Goal: Communication & Community: Answer question/provide support

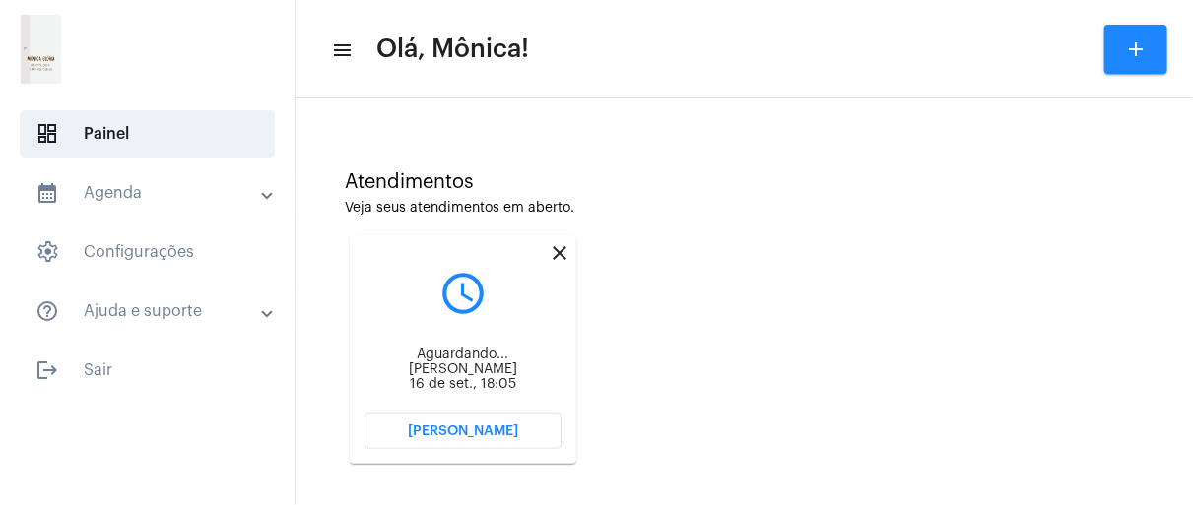
scroll to position [483, 0]
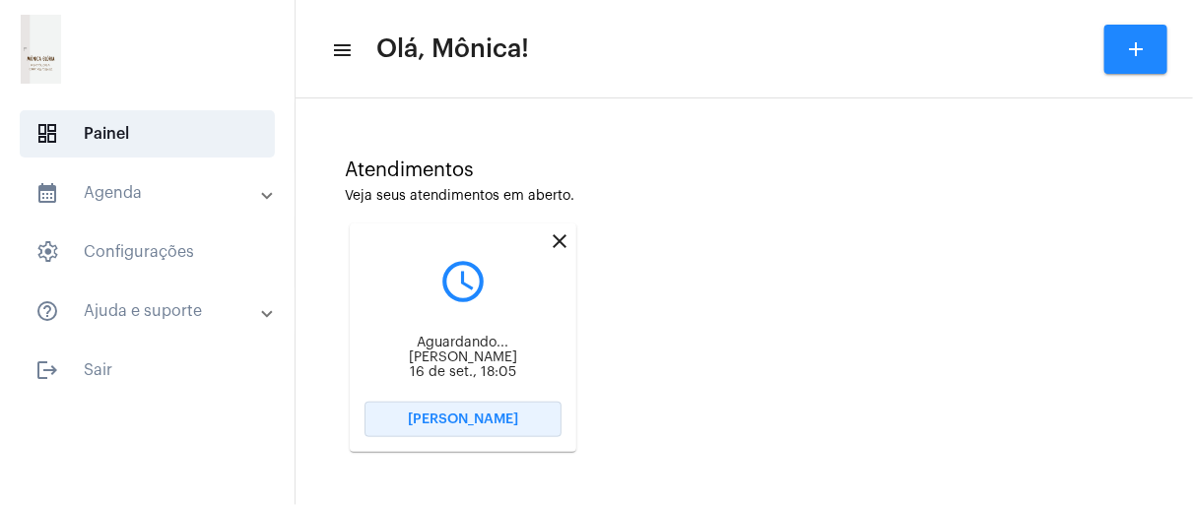
click at [452, 421] on span "[PERSON_NAME]" at bounding box center [463, 420] width 110 height 14
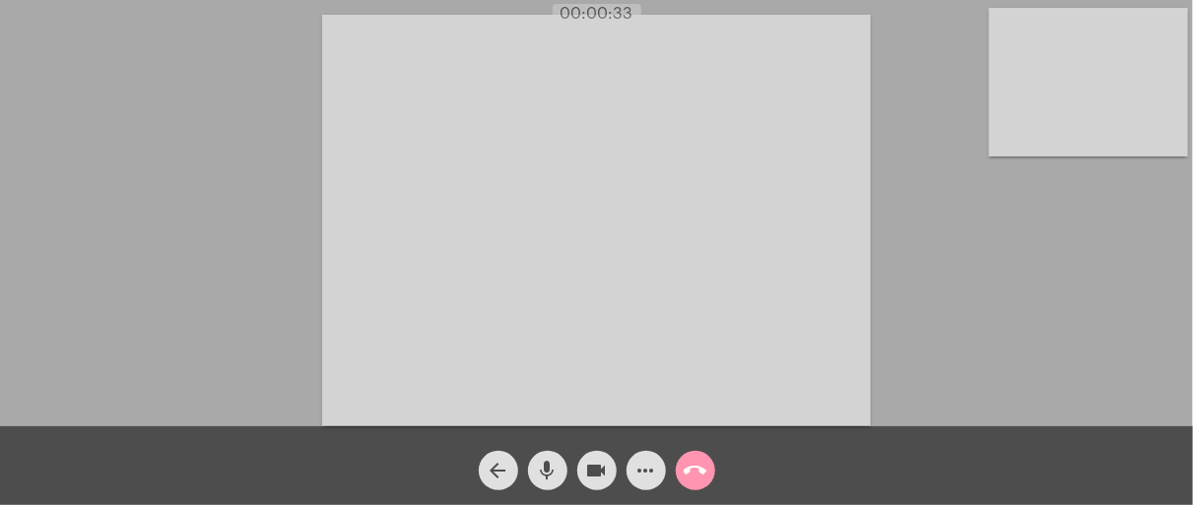
click at [1118, 89] on video at bounding box center [1088, 82] width 199 height 149
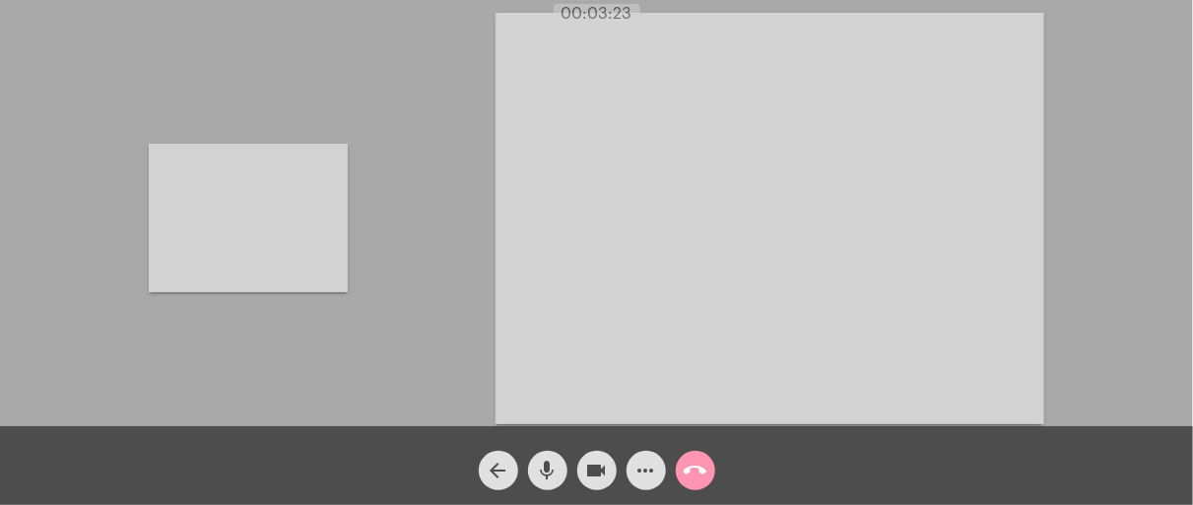
click at [271, 232] on video at bounding box center [248, 218] width 199 height 149
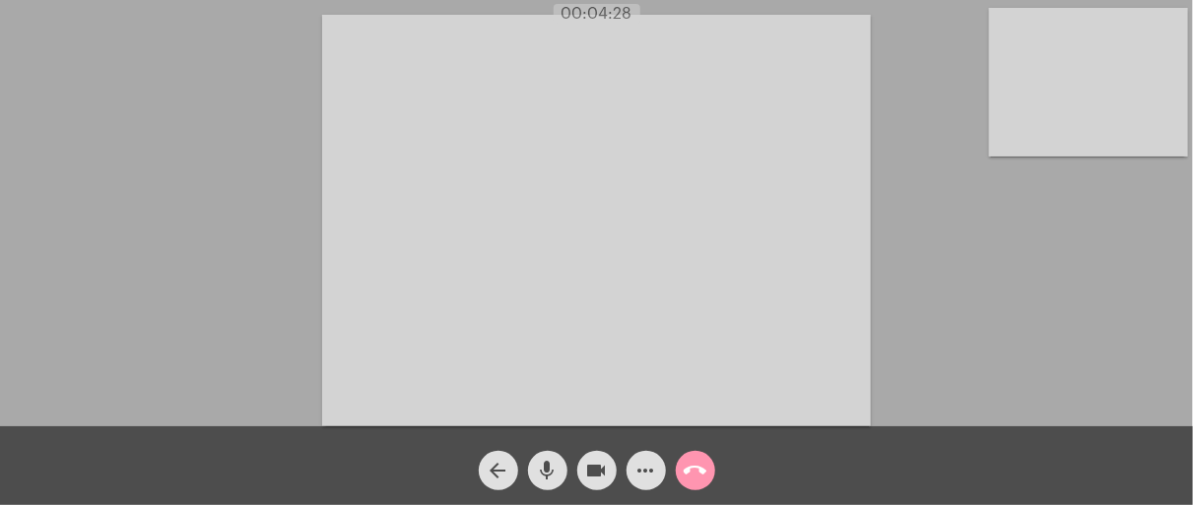
click at [131, 323] on div "Acessando Câmera e Microfone..." at bounding box center [596, 218] width 1189 height 427
click at [149, 251] on div "Acessando Câmera e Microfone..." at bounding box center [596, 218] width 1189 height 427
click at [551, 459] on span "mic" at bounding box center [548, 470] width 24 height 39
click at [551, 459] on span "mic_off" at bounding box center [548, 470] width 24 height 39
click at [704, 473] on mat-icon "call_end" at bounding box center [696, 471] width 24 height 24
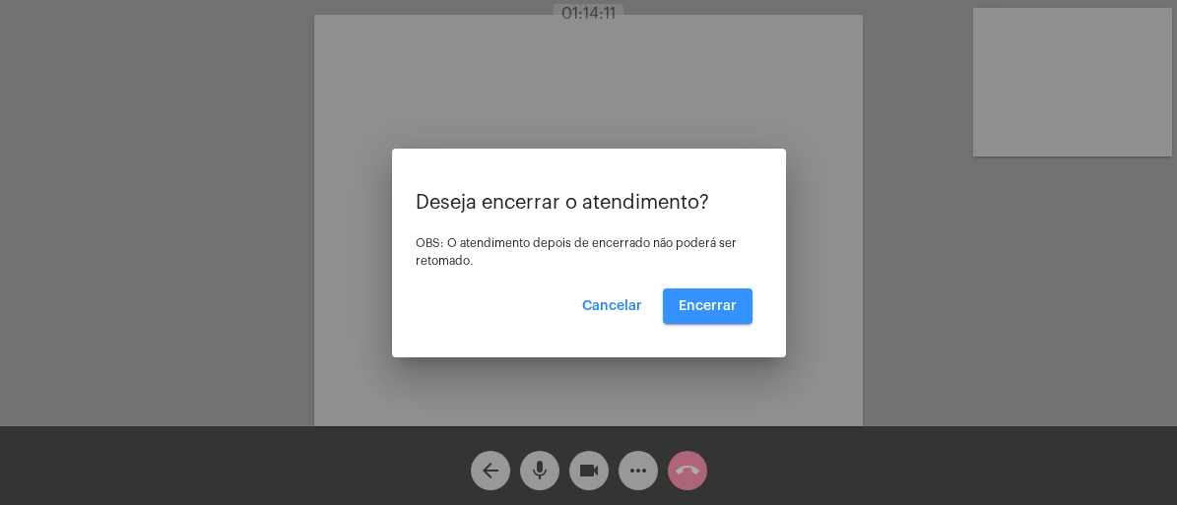
click at [721, 316] on button "Encerrar" at bounding box center [708, 306] width 90 height 35
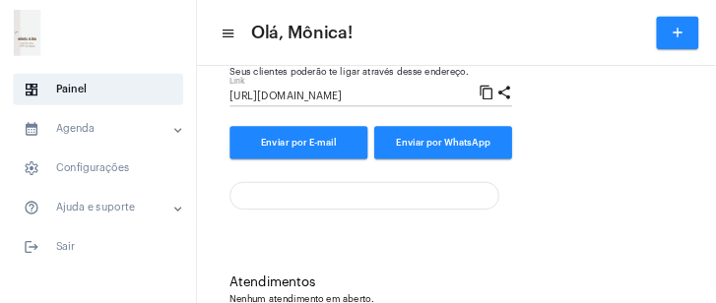
scroll to position [280, 0]
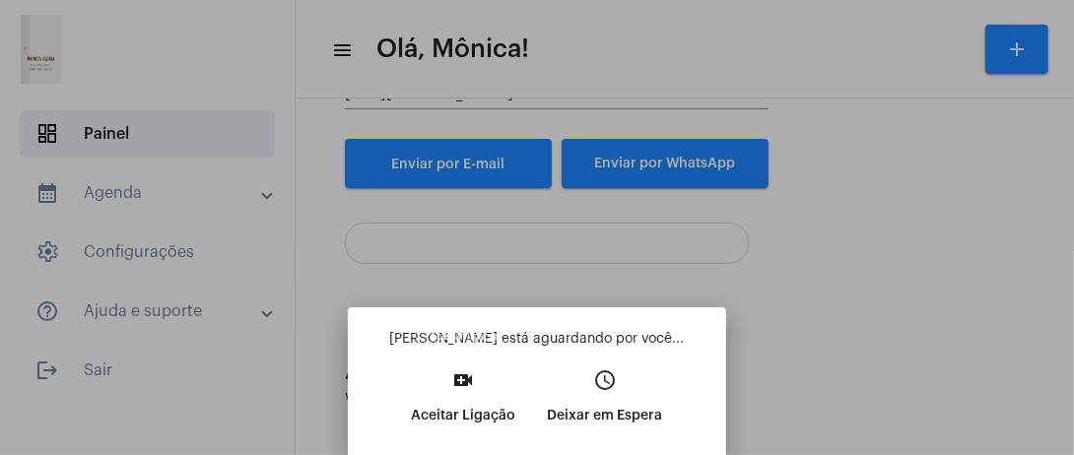
click at [453, 414] on p "Aceitar Ligação" at bounding box center [464, 415] width 104 height 35
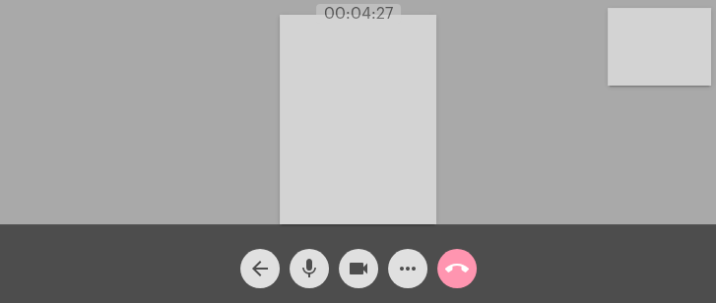
click at [233, 199] on div "Acessando Câmera e Microfone..." at bounding box center [358, 117] width 712 height 225
